Goal: Information Seeking & Learning: Learn about a topic

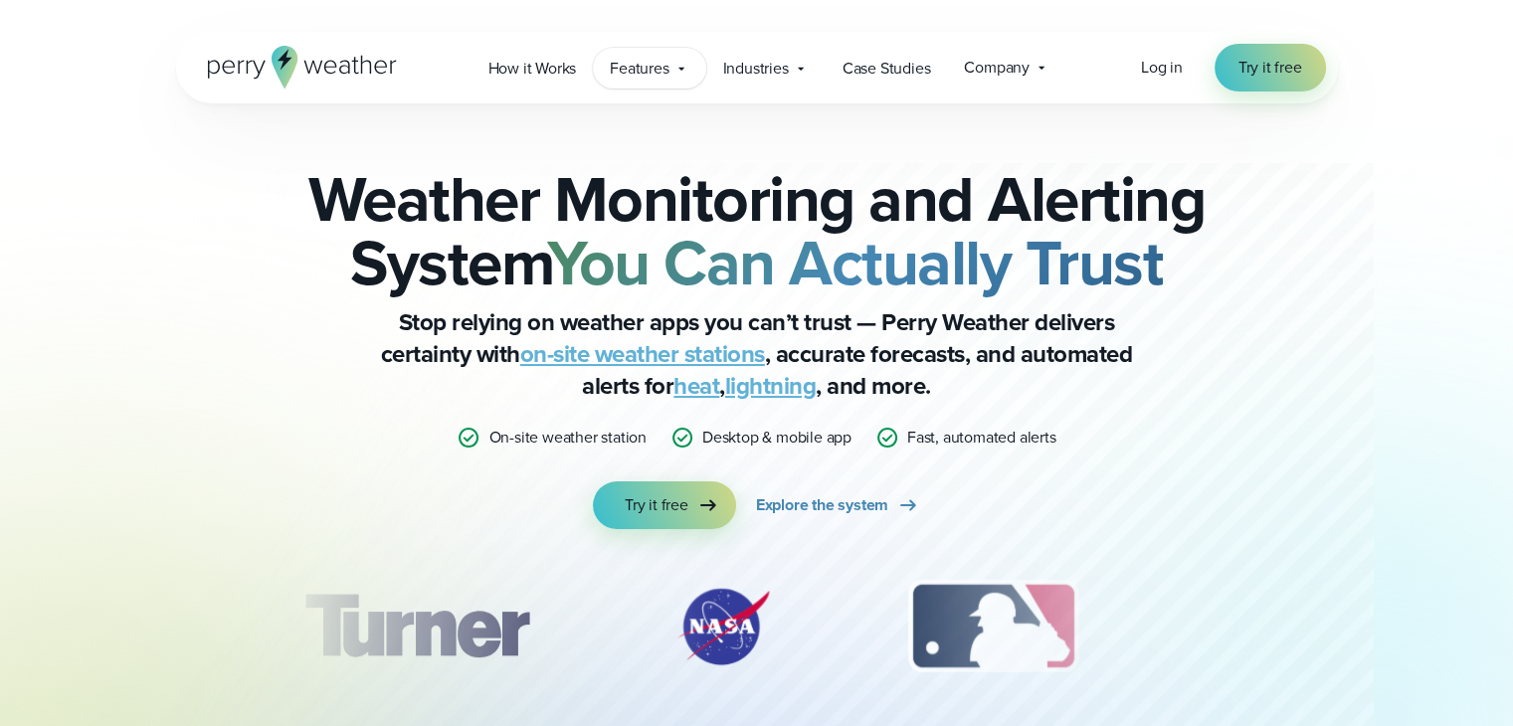
click at [651, 66] on span "Features" at bounding box center [639, 69] width 59 height 24
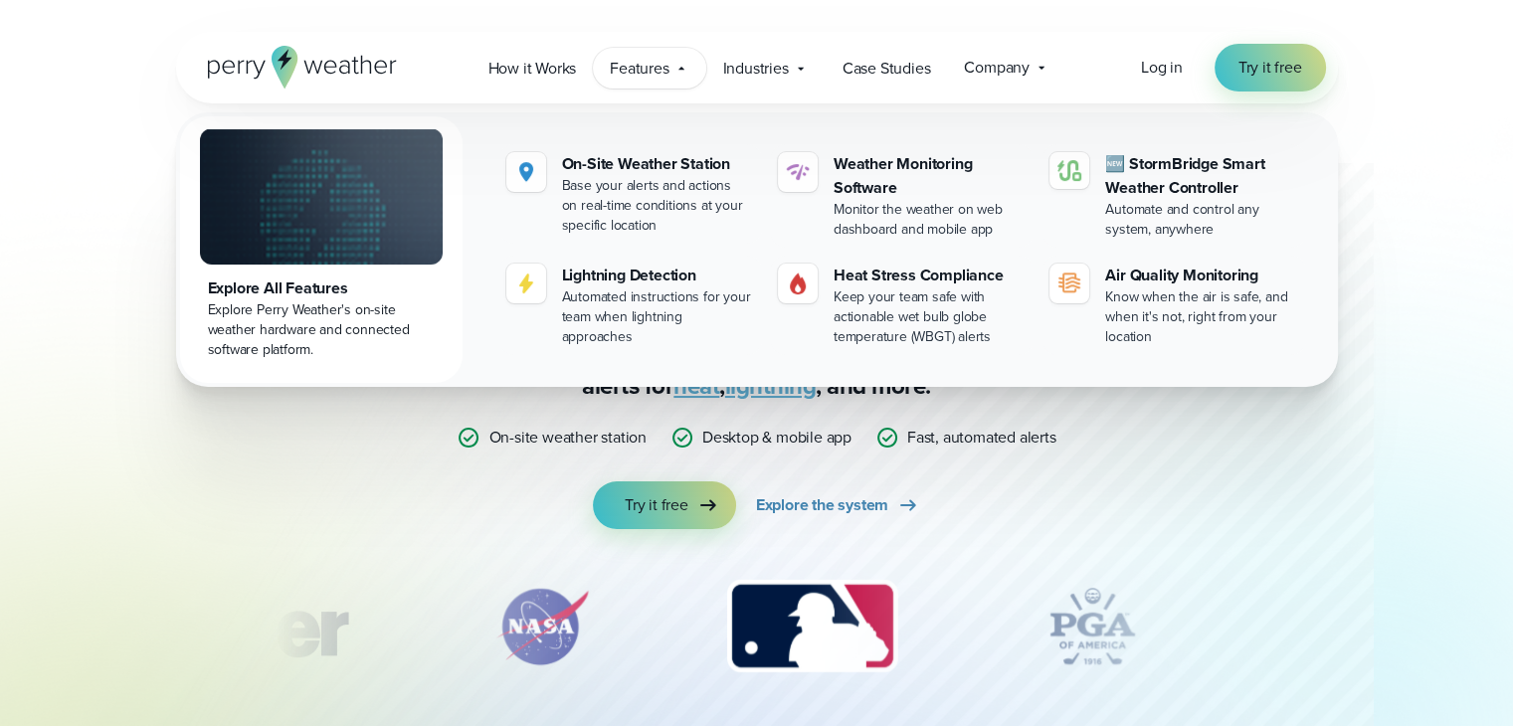
drag, startPoint x: 1307, startPoint y: 357, endPoint x: 192, endPoint y: 284, distance: 1117.5
click at [192, 284] on div "Explore All Features Explore Perry Weather's on-site weather hardware and conne…" at bounding box center [757, 249] width 1162 height 275
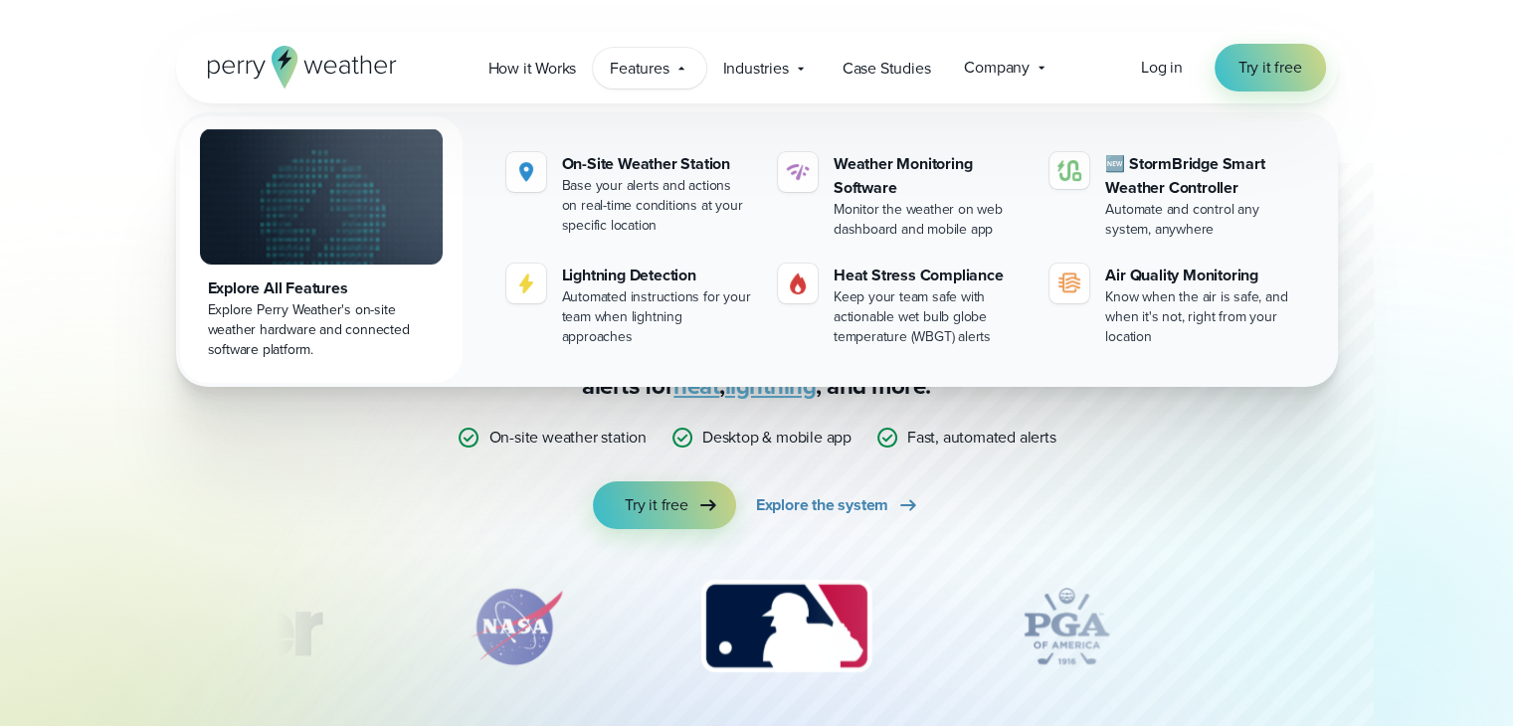
copy div "Explore All Features Explore Perry Weather's on-site weather hardware and conne…"
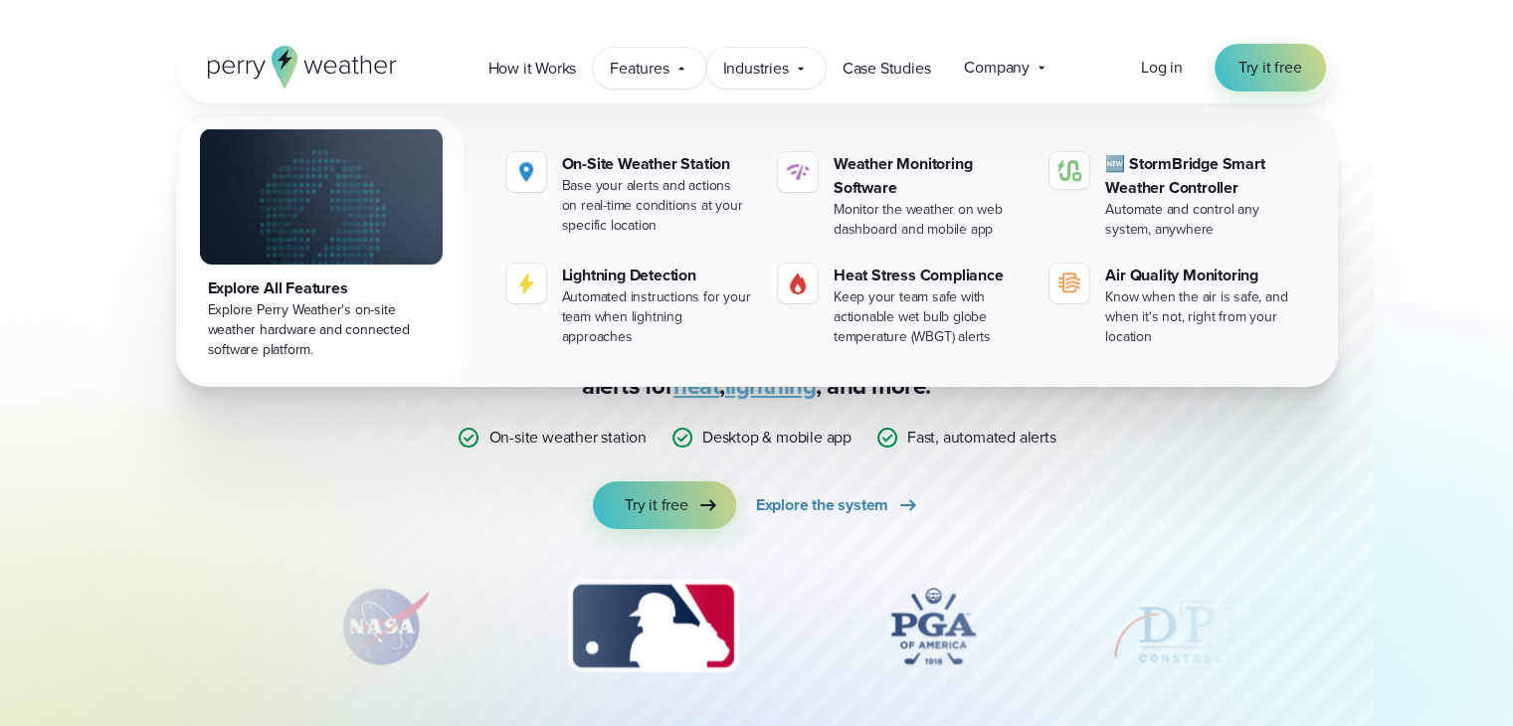
click at [776, 60] on span "Industries" at bounding box center [756, 69] width 66 height 24
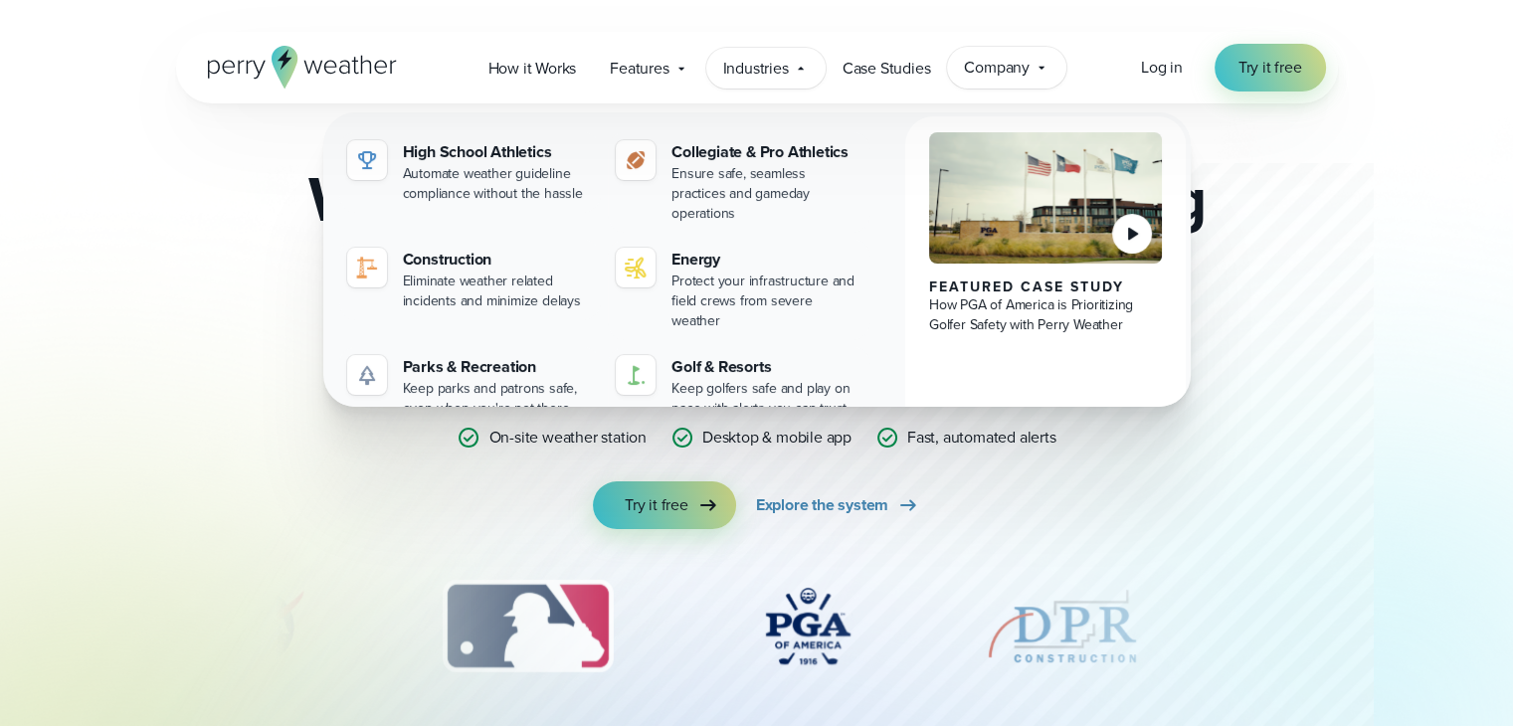
click at [987, 71] on span "Company" at bounding box center [997, 68] width 66 height 24
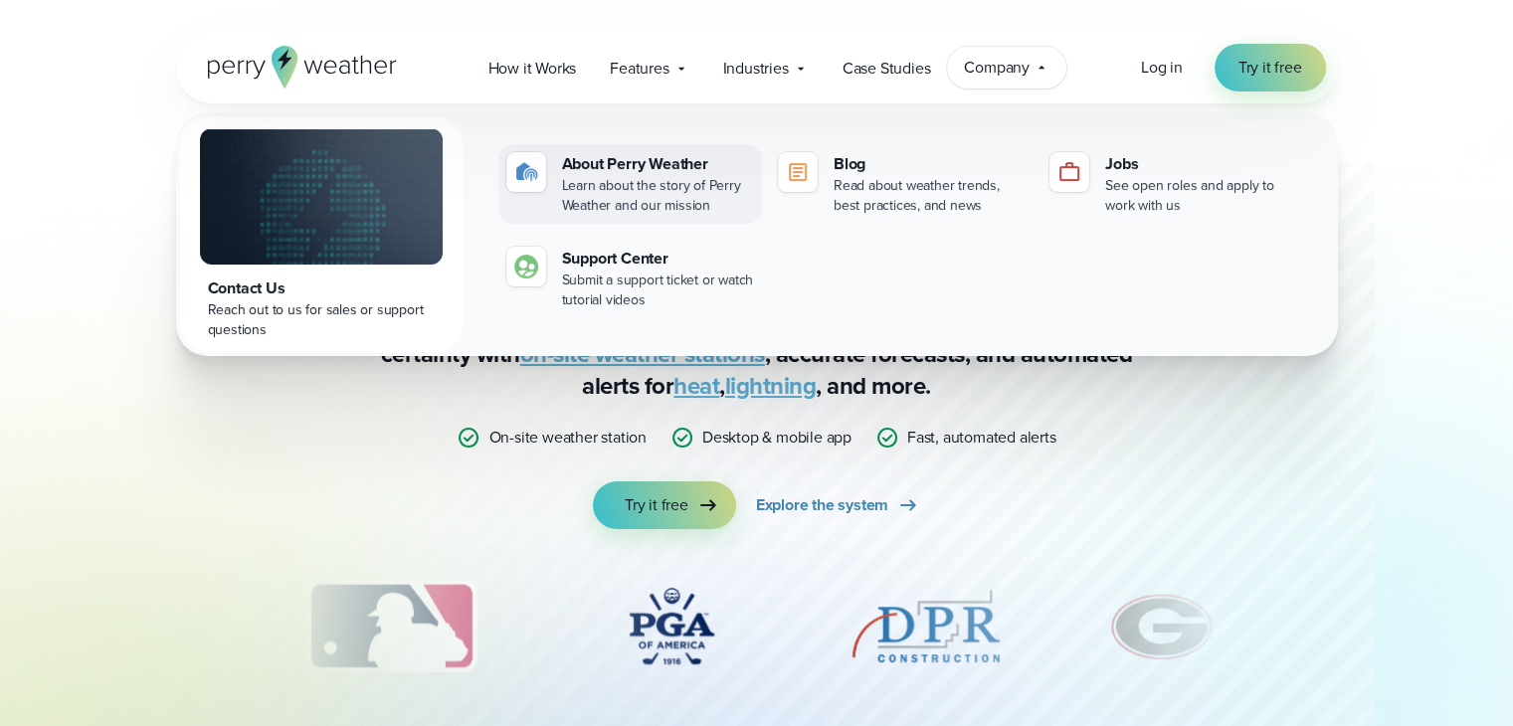
click at [661, 184] on div "Learn about the story of Perry Weather and our mission" at bounding box center [658, 196] width 192 height 40
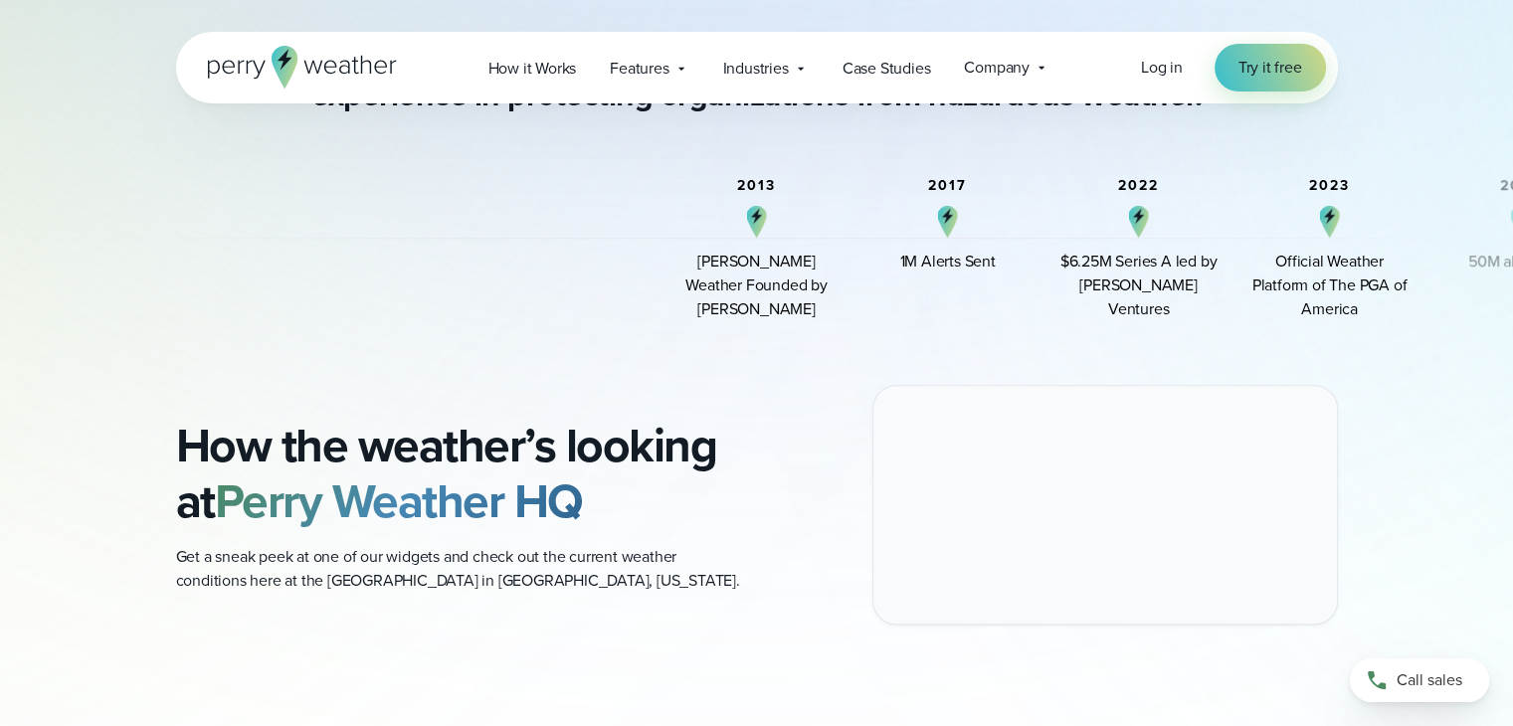
scroll to position [1447, 0]
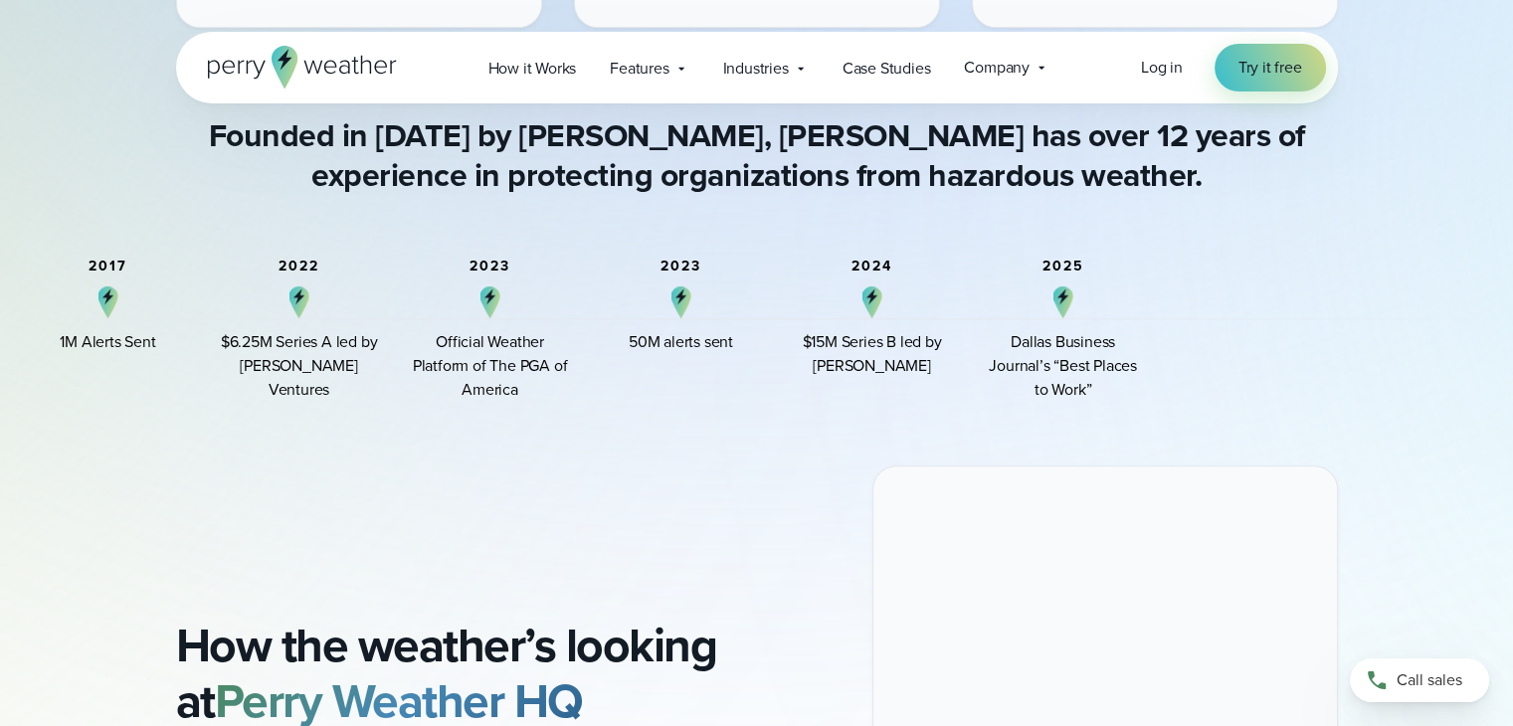
drag, startPoint x: 1105, startPoint y: 323, endPoint x: 249, endPoint y: 419, distance: 861.8
click at [249, 419] on div "About Us Weather safety decisions can be difficult. We’re here to make them eas…" at bounding box center [756, 122] width 1513 height 3139
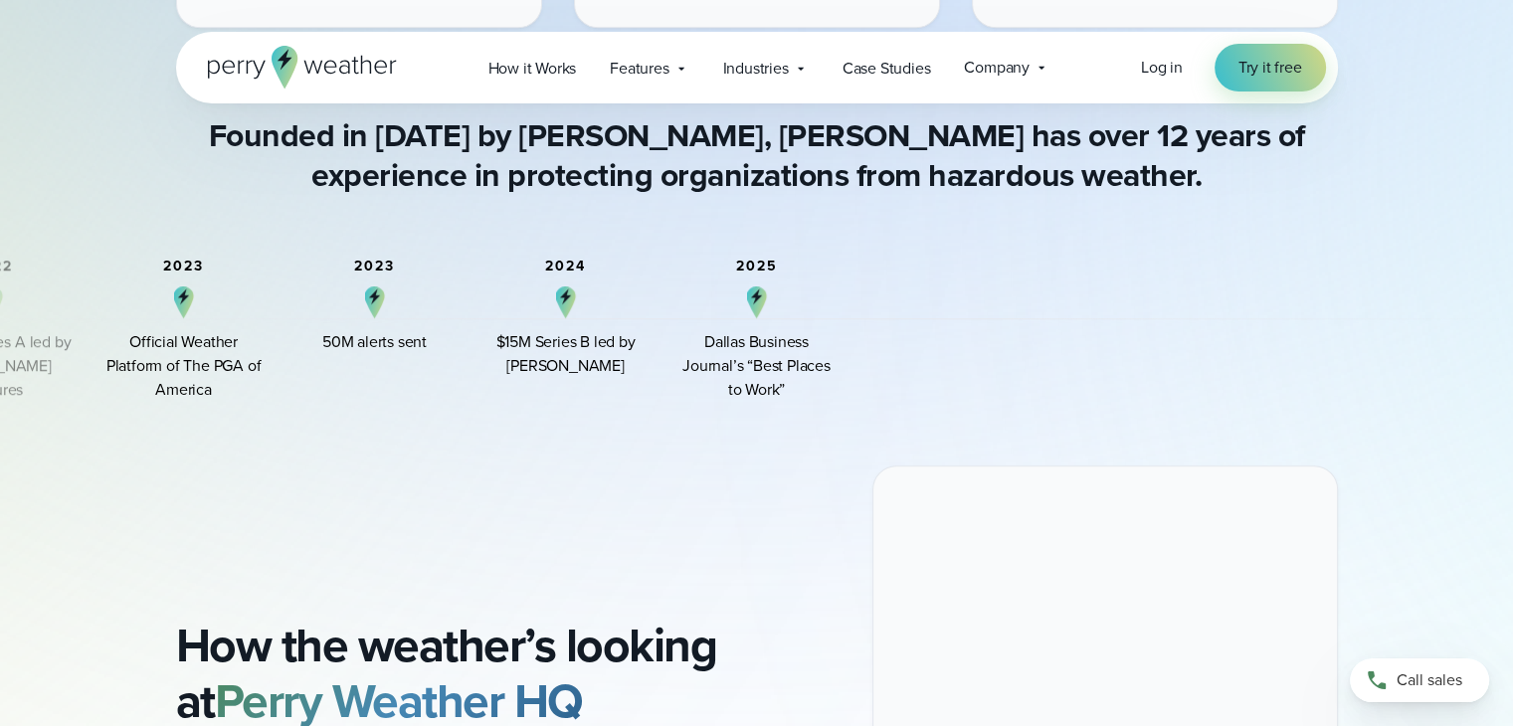
drag, startPoint x: 466, startPoint y: 379, endPoint x: 886, endPoint y: 343, distance: 422.3
click at [868, 343] on div "2013 Perry Weather Founded by Colin Perry 2017 1M Alerts Sent 2022" at bounding box center [199, 330] width 1337 height 143
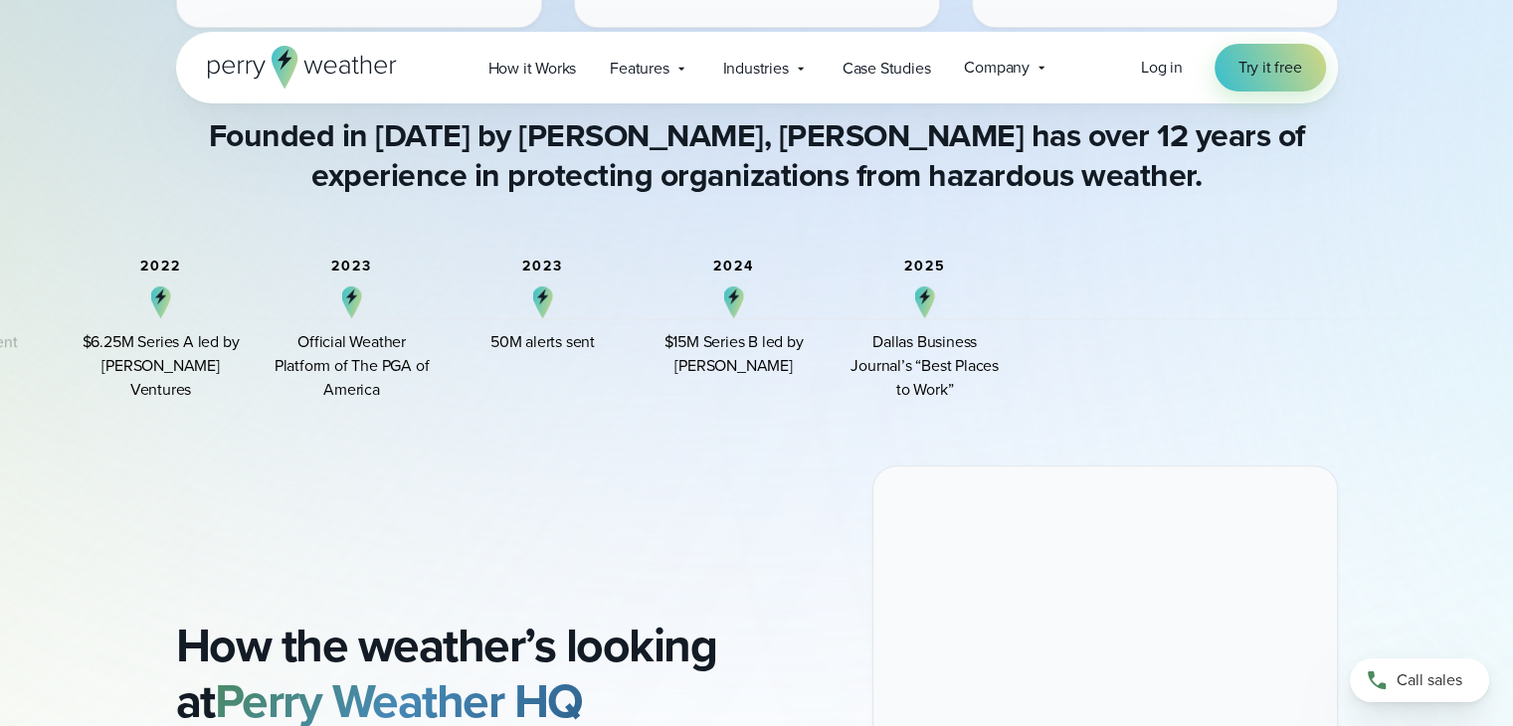
drag, startPoint x: 1414, startPoint y: 315, endPoint x: 434, endPoint y: 316, distance: 979.8
click at [434, 316] on div "2013 Perry Weather Founded by Colin Perry 2017 1M Alerts Sent 2022" at bounding box center [368, 330] width 1337 height 143
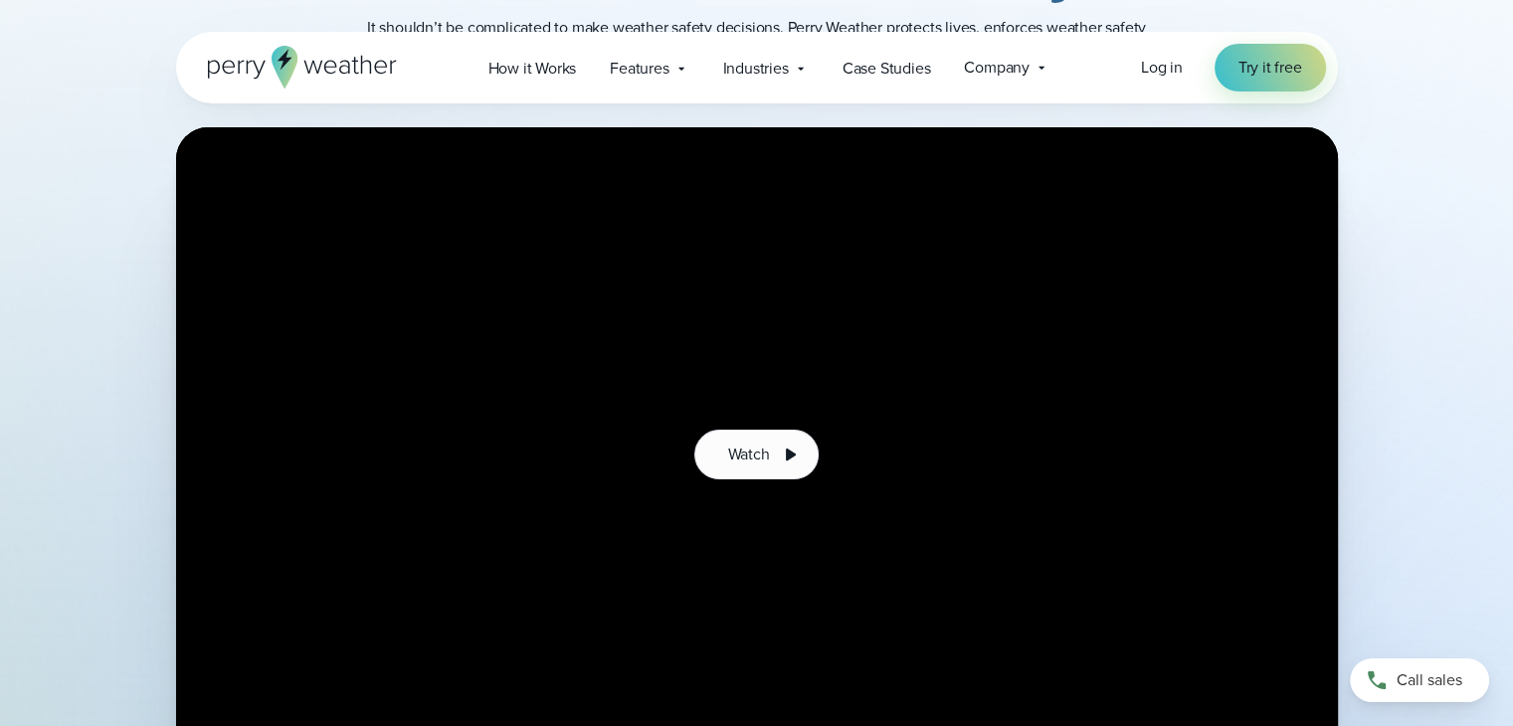
scroll to position [0, 0]
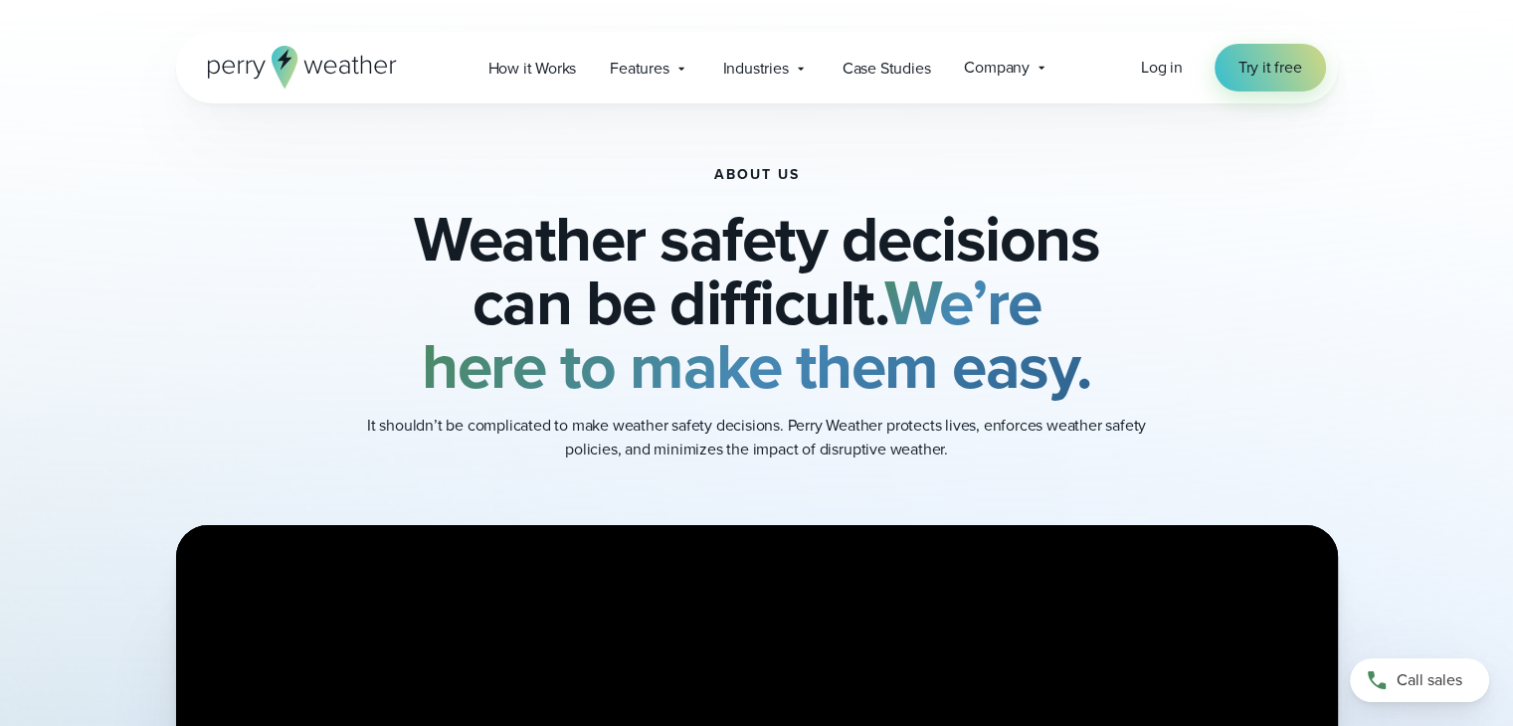
click at [362, 61] on icon at bounding box center [302, 67] width 189 height 43
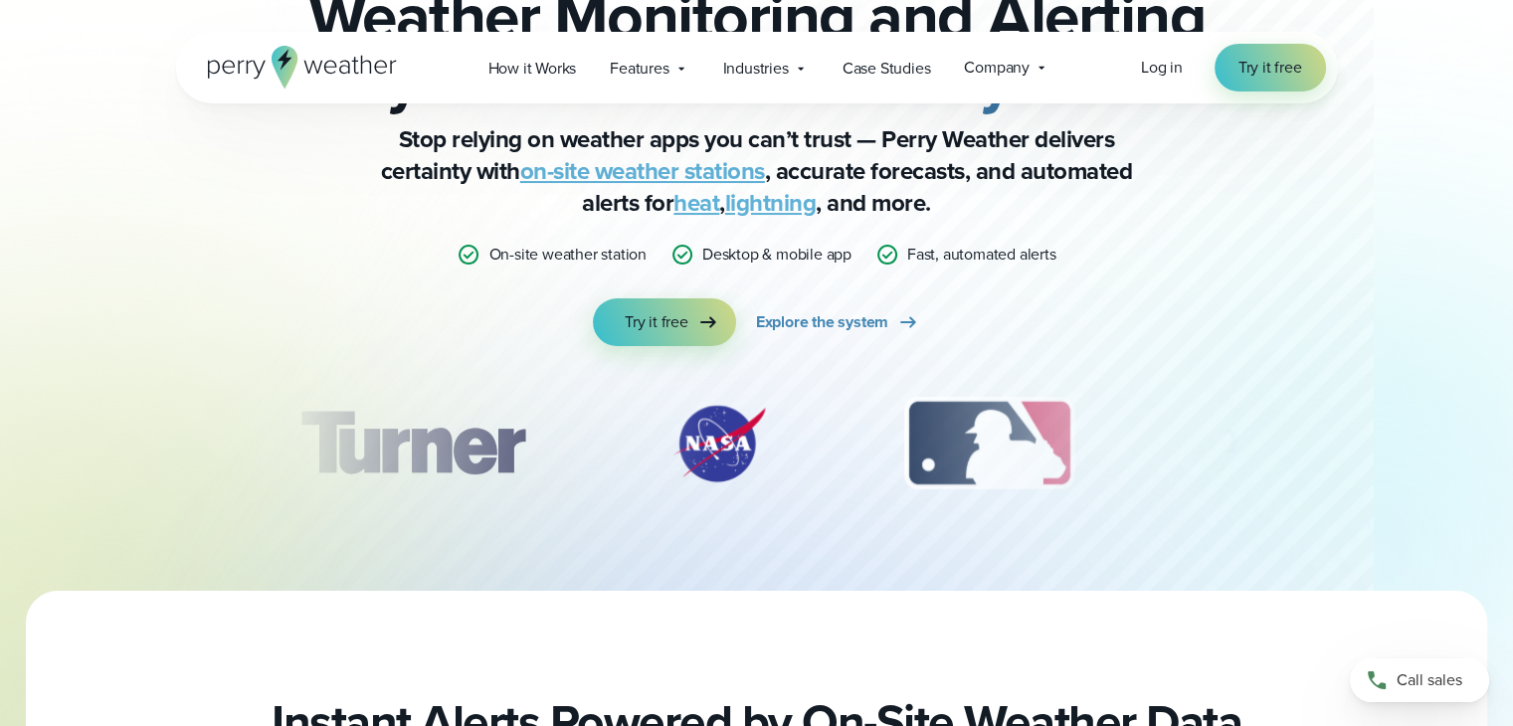
drag, startPoint x: 1003, startPoint y: 431, endPoint x: 596, endPoint y: 454, distance: 407.5
click at [596, 454] on div "slideshow" at bounding box center [757, 443] width 963 height 99
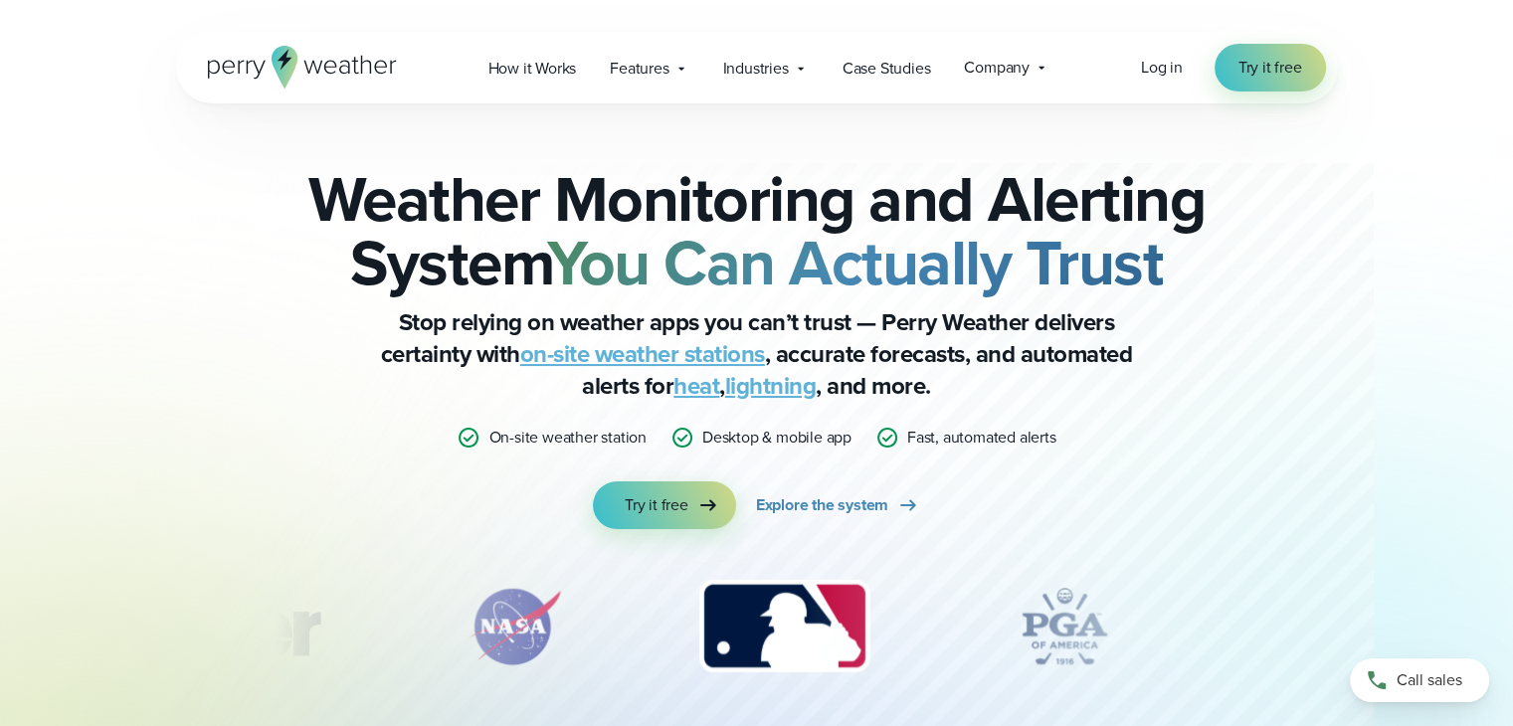
click at [485, 642] on img "2 of 12" at bounding box center [514, 626] width 139 height 99
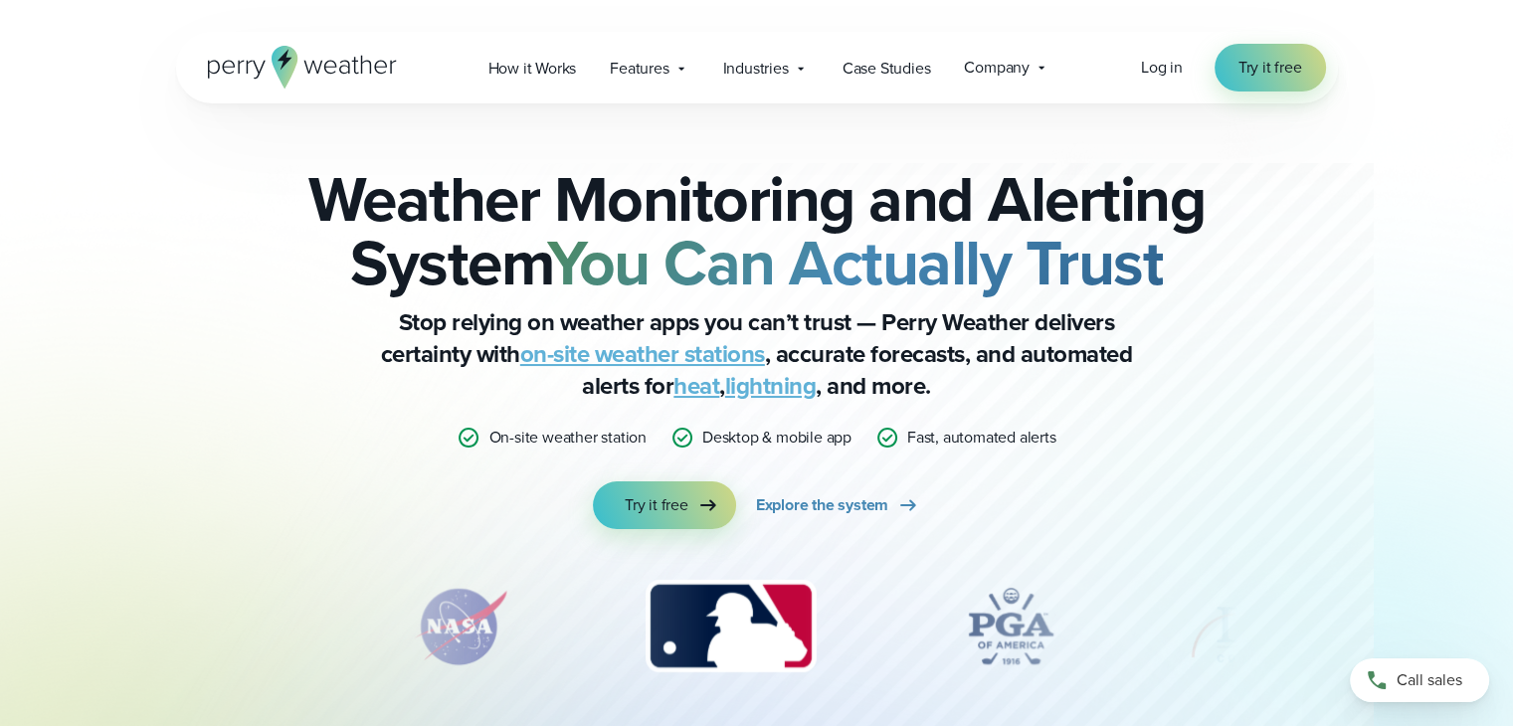
scroll to position [167, 0]
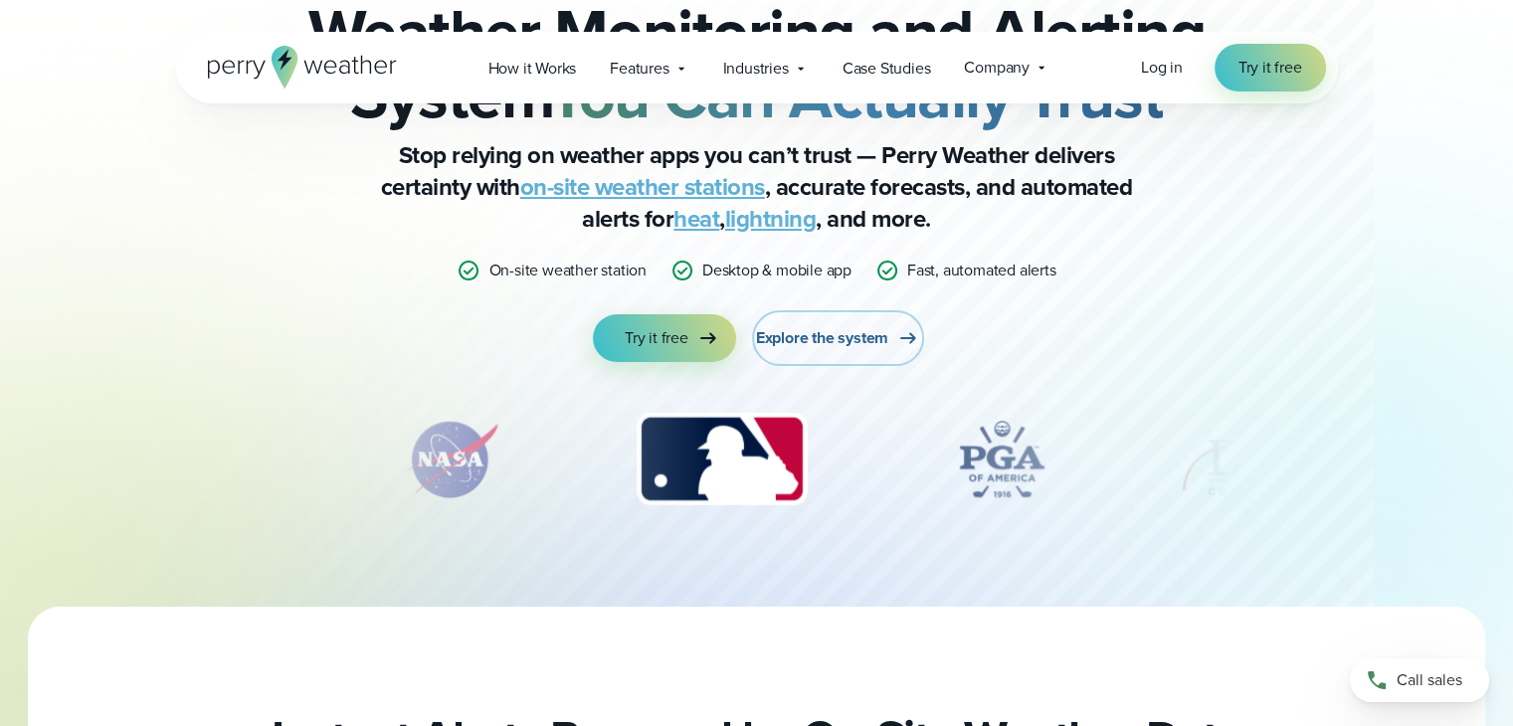
click at [820, 337] on span "Explore the system" at bounding box center [822, 338] width 132 height 24
